Goal: Obtain resource: Obtain resource

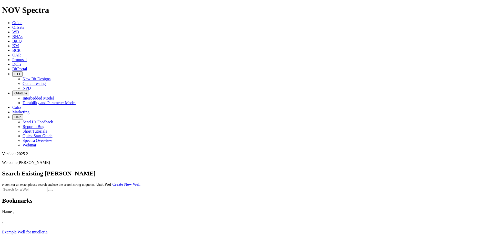
click at [24, 25] on span "Offsets" at bounding box center [18, 27] width 12 height 4
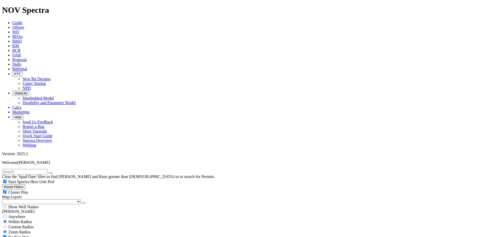
click at [47, 169] on input "text" at bounding box center [24, 171] width 45 height 5
type input "[PERSON_NAME]"
click at [54, 172] on button "submit" at bounding box center [56, 173] width 4 height 2
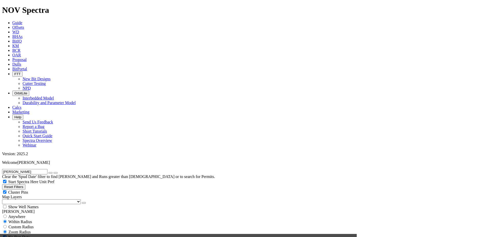
click at [18, 224] on div "Custom Radius" at bounding box center [245, 226] width 486 height 5
radio input "true"
radio input "false"
radio input "true"
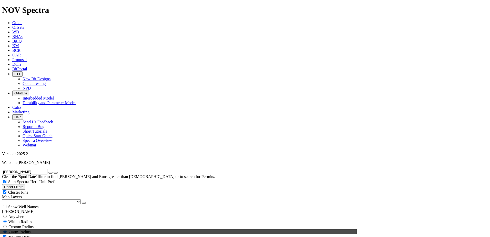
click at [25, 224] on span "Custom Radius" at bounding box center [20, 226] width 25 height 4
radio input "true"
radio input "false"
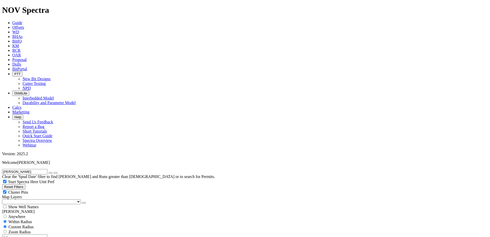
click at [32, 234] on input "number" at bounding box center [24, 236] width 45 height 5
type input "3"
drag, startPoint x: 49, startPoint y: 98, endPoint x: 53, endPoint y: 101, distance: 5.4
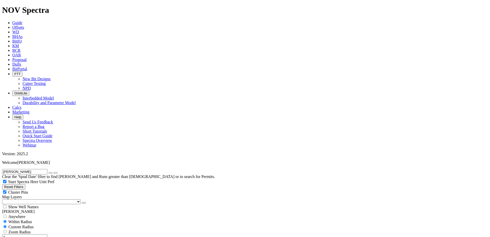
type input "[DATE]"
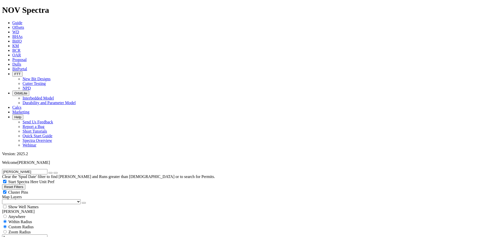
click at [50, 173] on icon "button" at bounding box center [50, 173] width 0 height 0
select select "12.25"
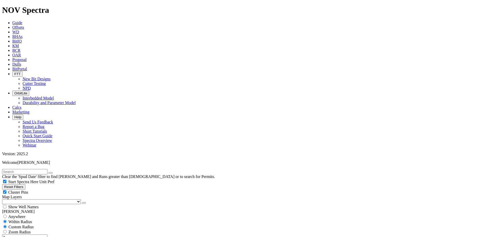
checkbox input "false"
type input "2500"
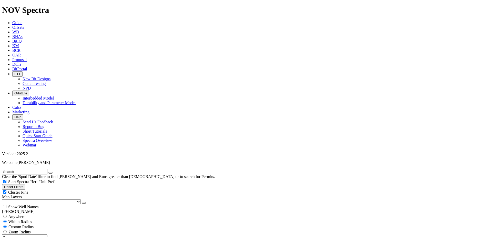
type input "7000"
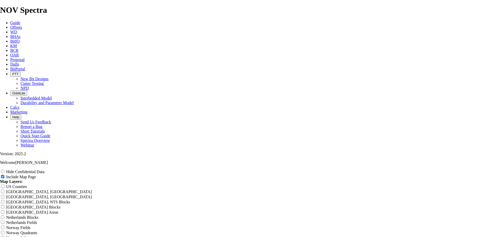
drag, startPoint x: 291, startPoint y: 64, endPoint x: 197, endPoint y: 62, distance: 93.7
type input "G"
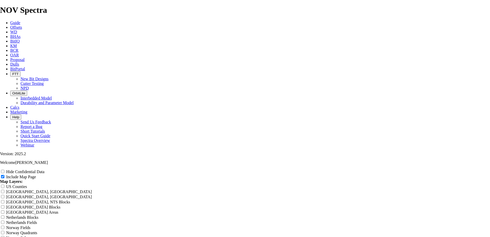
type input "G"
type input "Ge"
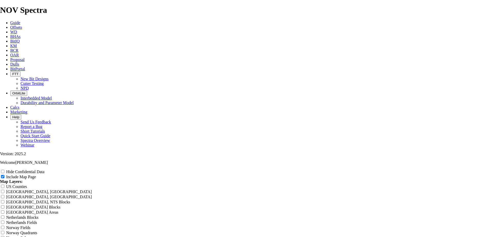
type input "Ge"
type input "Gen"
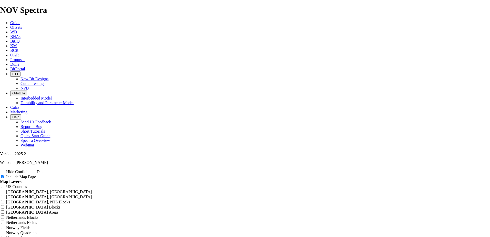
type input "Gen"
type input "Gent"
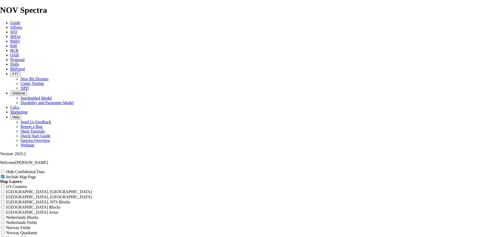
type input "Gent"
type input "Gentr"
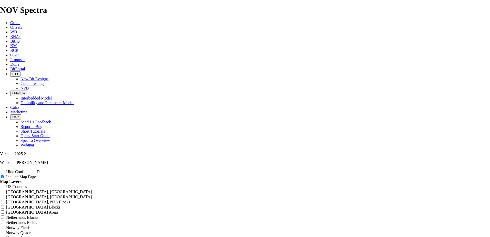
type input "Gentr"
type input "[PERSON_NAME]"
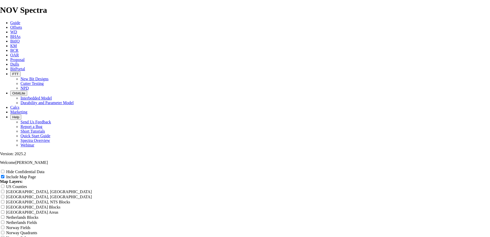
type input "[PERSON_NAME]"
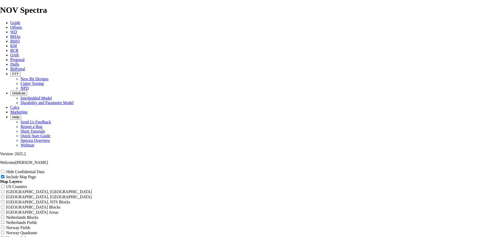
type input "[PERSON_NAME] 9"
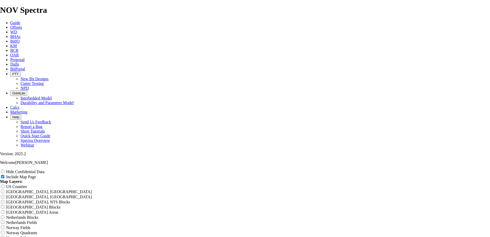
type input "[PERSON_NAME] 9-"
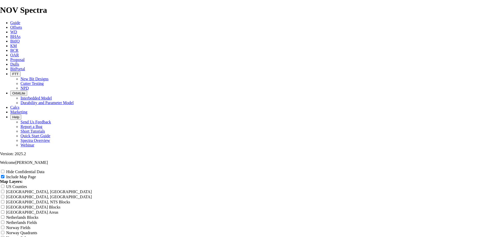
type input "[PERSON_NAME] 9-1"
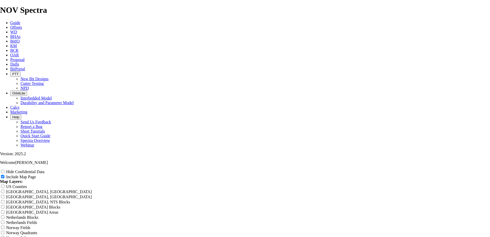
type input "[PERSON_NAME] 9-11"
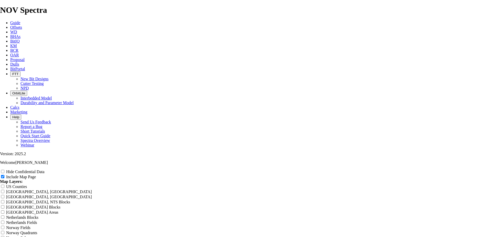
type input "[PERSON_NAME] 9-11-"
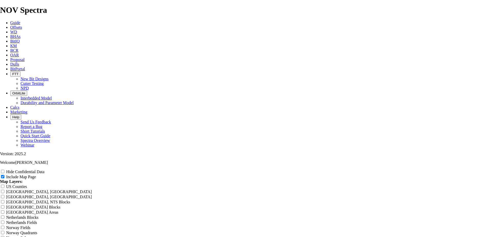
type input "[PERSON_NAME] 9-11-3"
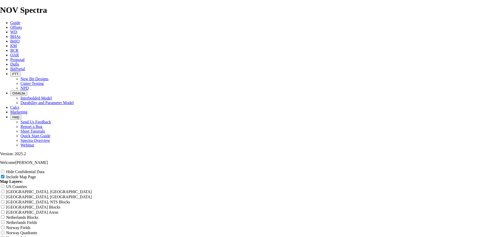
type input "[PERSON_NAME] 9-11-3X"
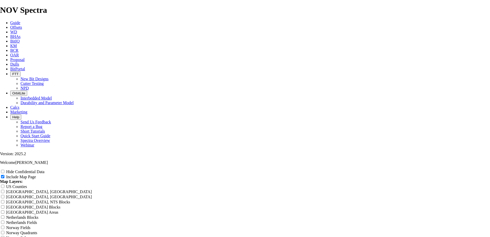
type input "[PERSON_NAME] 9-11-3XH"
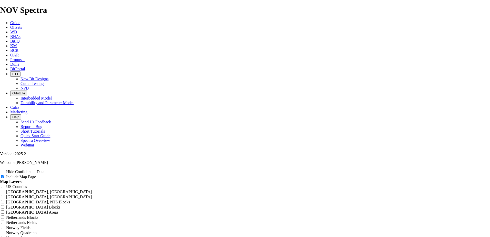
type input "[PERSON_NAME] 9-11-3XHS"
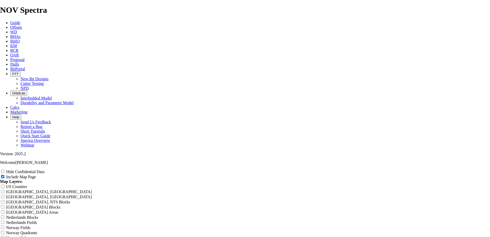
type input "[PERSON_NAME] 9-11-3XHS"
type input "[PERSON_NAME] 9-11-3XHS 3"
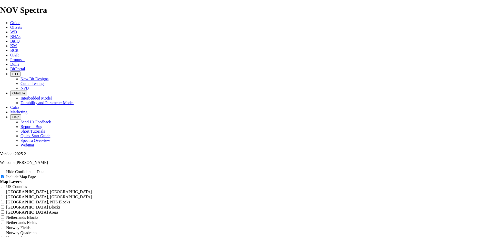
type input "[PERSON_NAME] 9-11-3XHS 3"
type input "[PERSON_NAME] 9-11-3XHS 3 m"
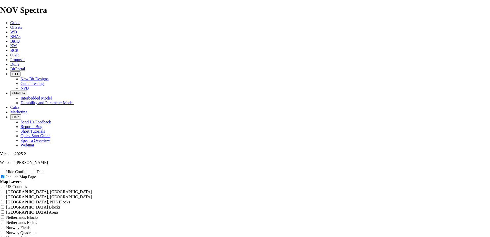
type input "[PERSON_NAME] 9-11-3XHS 3 m"
type input "[PERSON_NAME] 9-11-3XHS 3"
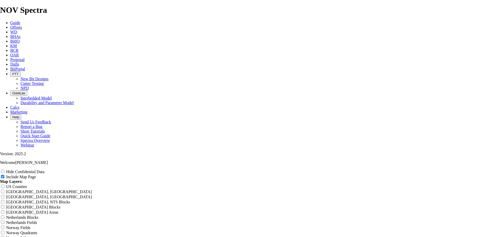
type input "[PERSON_NAME] 9-11-3XHS 3"
type input "[PERSON_NAME] 9-11-3XHS 3 M"
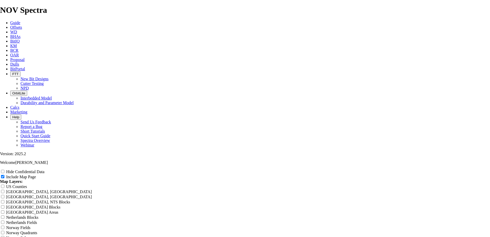
type input "[PERSON_NAME] 9-11-3XHS 3 M"
type input "[PERSON_NAME] 9-11-3XHS 3 Mi"
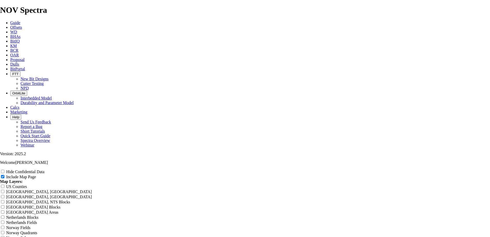
type input "[PERSON_NAME] 9-11-3XHS 3 Mi"
type input "[PERSON_NAME] 9-11-3XHS 3 Mil"
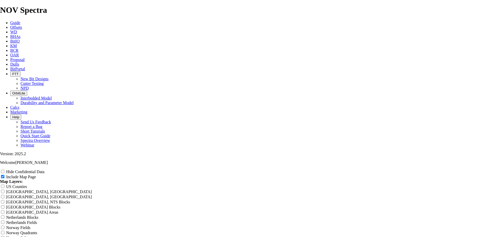
type input "[PERSON_NAME] 9-11-3XHS 3 Mil"
type input "[PERSON_NAME] 9-11-3XHS 3 Mile"
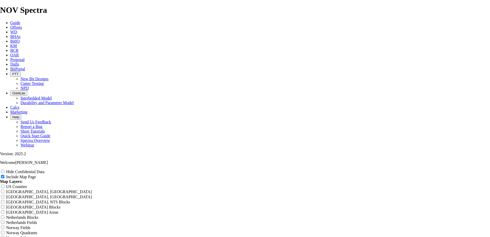
type input "[PERSON_NAME] 9-11-3XHS 3 Mile"
type input "[PERSON_NAME] 9-11-3XHS 3 Mile O"
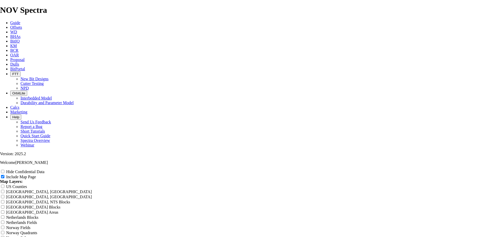
type input "[PERSON_NAME] 9-11-3XHS 3 Mile O"
type input "[PERSON_NAME] 9-11-3XHS 3 Mile Of"
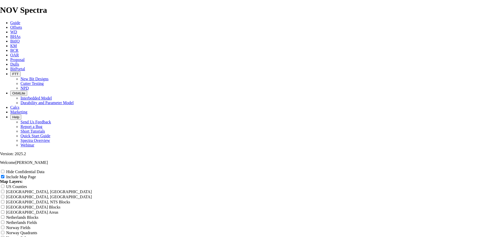
type input "[PERSON_NAME] 9-11-3XHS 3 Mile Of"
type input "[PERSON_NAME] 9-11-3XHS 3 Mile Off"
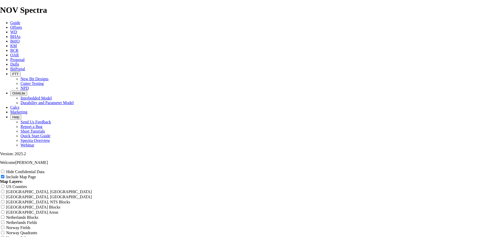
type input "[PERSON_NAME] 9-11-3XHS 3 Mile Off"
type input "[PERSON_NAME] 9-11-3XHS 3 Mile Offs"
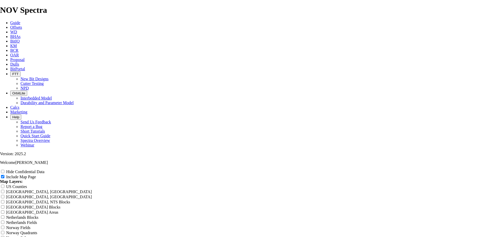
type input "[PERSON_NAME] 9-11-3XHS 3 Mile Offs"
type input "[PERSON_NAME] 9-11-3XHS 3 Mile Offse"
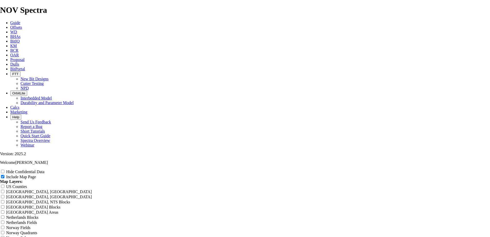
type input "[PERSON_NAME] 9-11-3XHS 3 Mile Offse"
type input "[PERSON_NAME] 9-11-3XHS 3 Mile Offset"
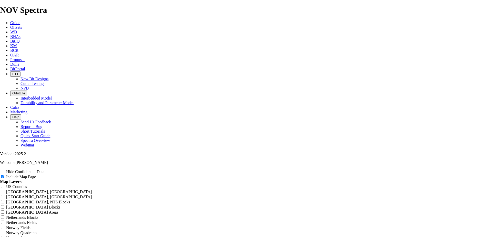
type input "[PERSON_NAME] 9-11-3XHS 3 Mile Offset"
type input "[PERSON_NAME] 9-11-3XHS 3 Mile Offsets"
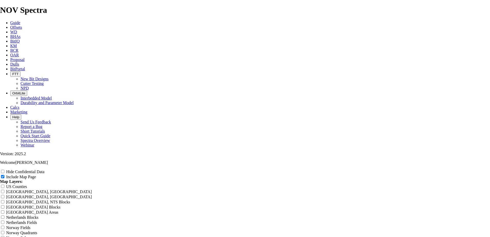
type input "[PERSON_NAME] 9-11-3XHS 3 Mile Offsets"
